Goal: Information Seeking & Learning: Understand process/instructions

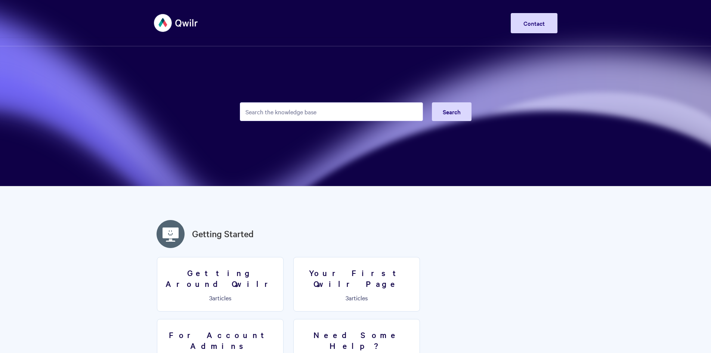
click at [268, 113] on input "Search the knowledge base" at bounding box center [331, 111] width 183 height 19
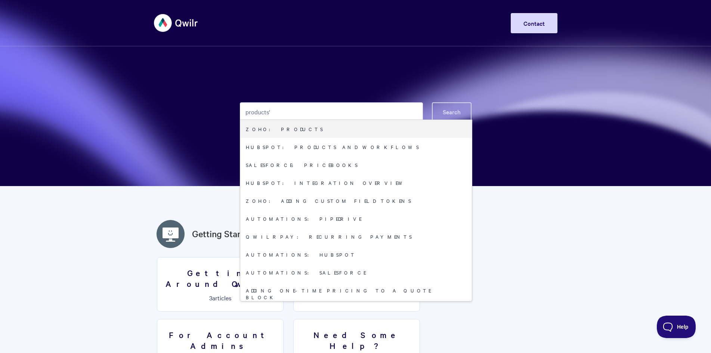
type input "products'"
click at [449, 111] on span "Search" at bounding box center [452, 112] width 18 height 8
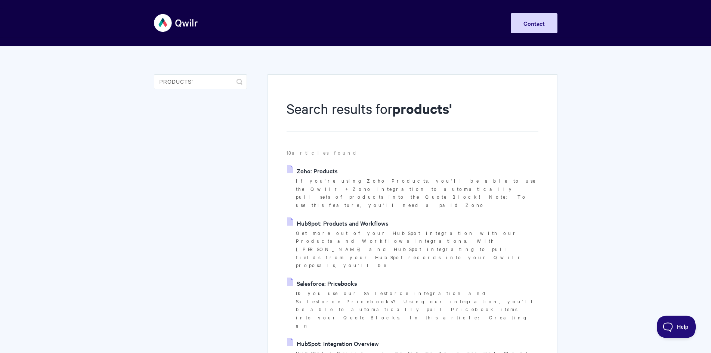
click at [176, 25] on img at bounding box center [176, 23] width 44 height 28
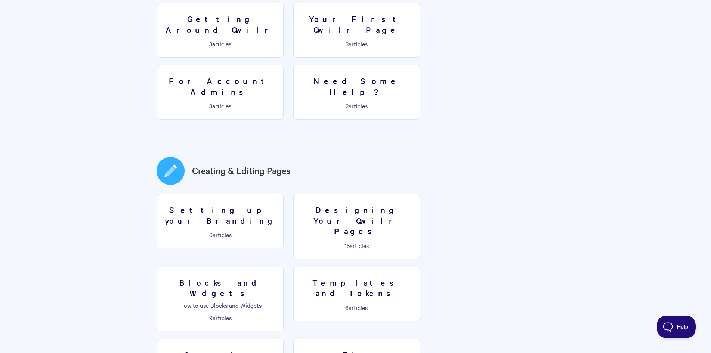
scroll to position [262, 0]
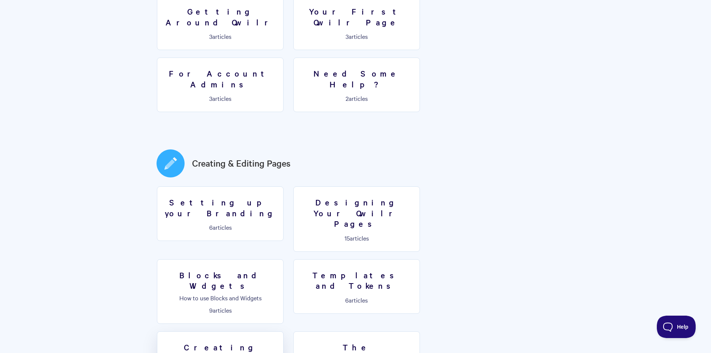
click at [279, 342] on h3 "Creating Quotes" at bounding box center [220, 352] width 117 height 21
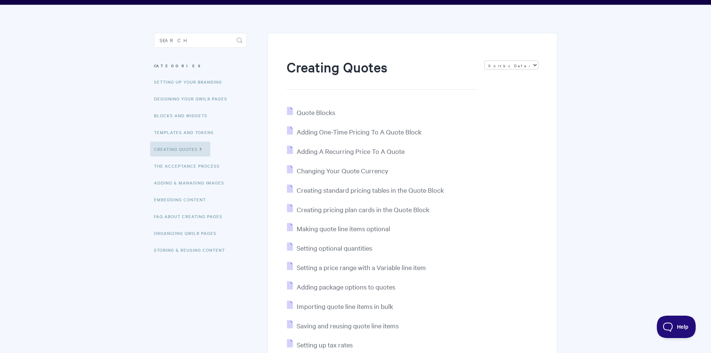
scroll to position [37, 0]
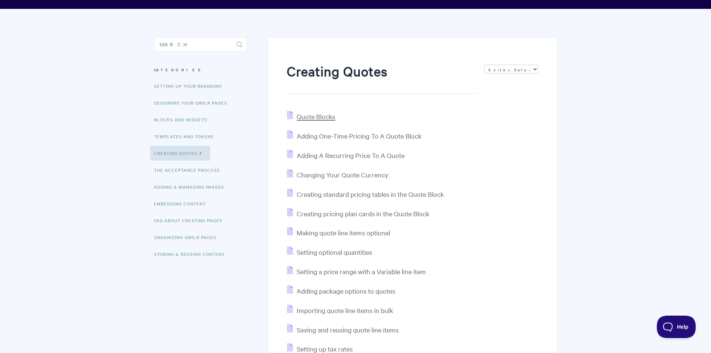
click at [328, 118] on span "Quote Blocks" at bounding box center [316, 116] width 38 height 9
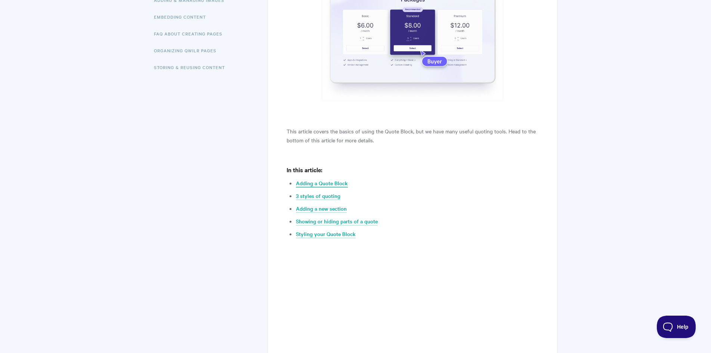
click at [337, 180] on link "Adding a Quote Block" at bounding box center [322, 183] width 52 height 8
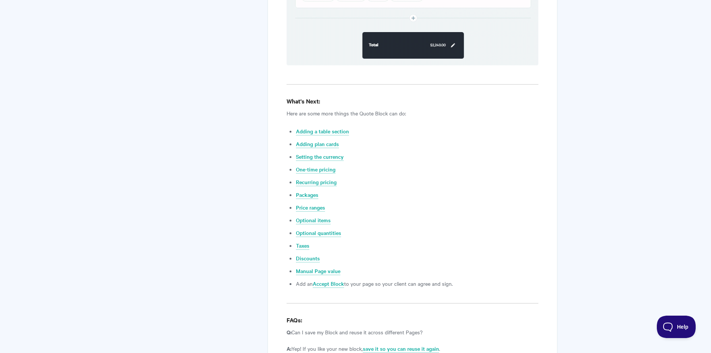
scroll to position [2755, 0]
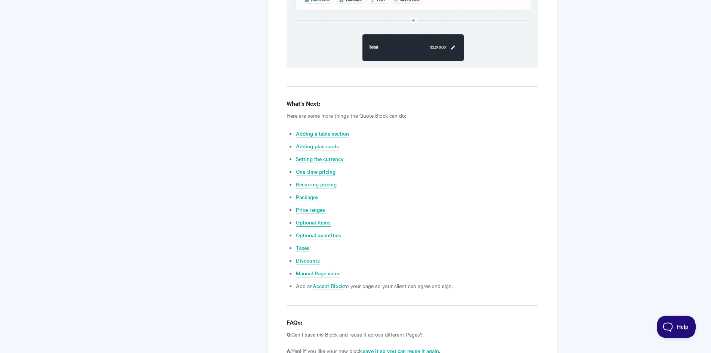
click at [323, 219] on link "Optional items" at bounding box center [313, 223] width 35 height 8
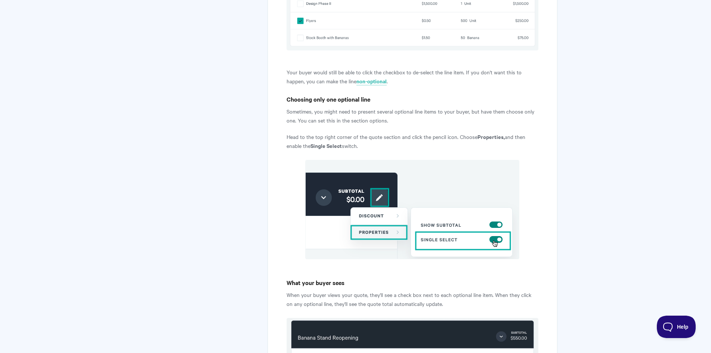
scroll to position [747, 0]
